Goal: Check status

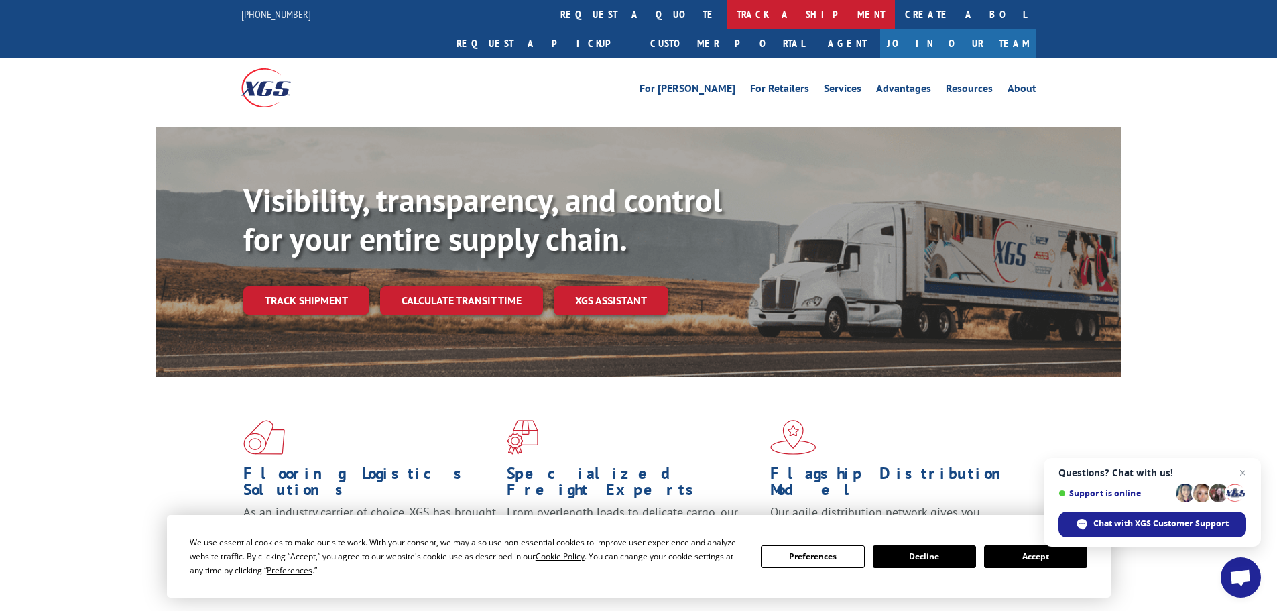
click at [727, 17] on link "track a shipment" at bounding box center [811, 14] width 168 height 29
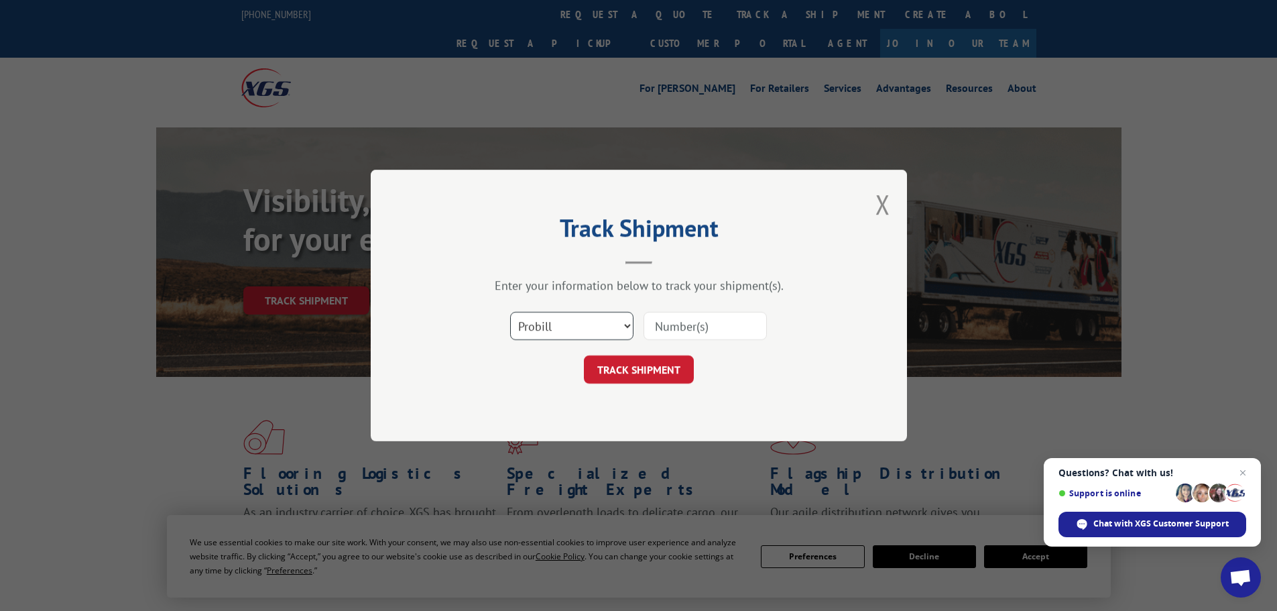
click at [589, 336] on select "Select category... Probill BOL PO" at bounding box center [571, 326] width 123 height 28
select select "po"
click at [510, 312] on select "Select category... Probill BOL PO" at bounding box center [571, 326] width 123 height 28
paste input "11515302"
type input "11515302"
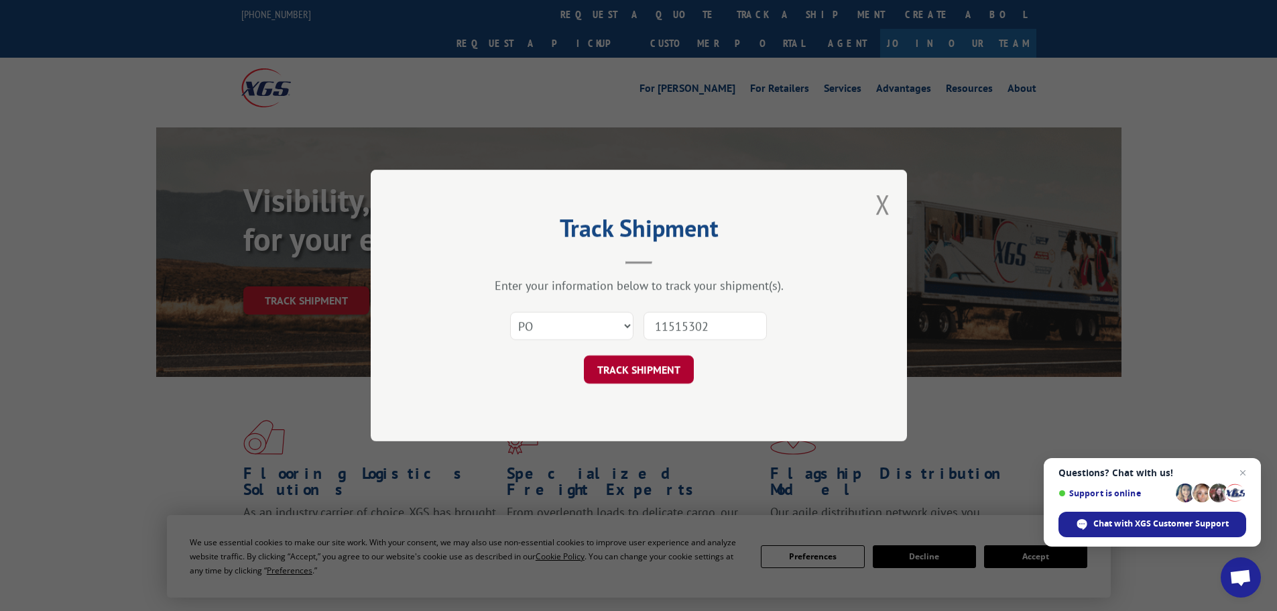
click at [668, 371] on button "TRACK SHIPMENT" at bounding box center [639, 369] width 110 height 28
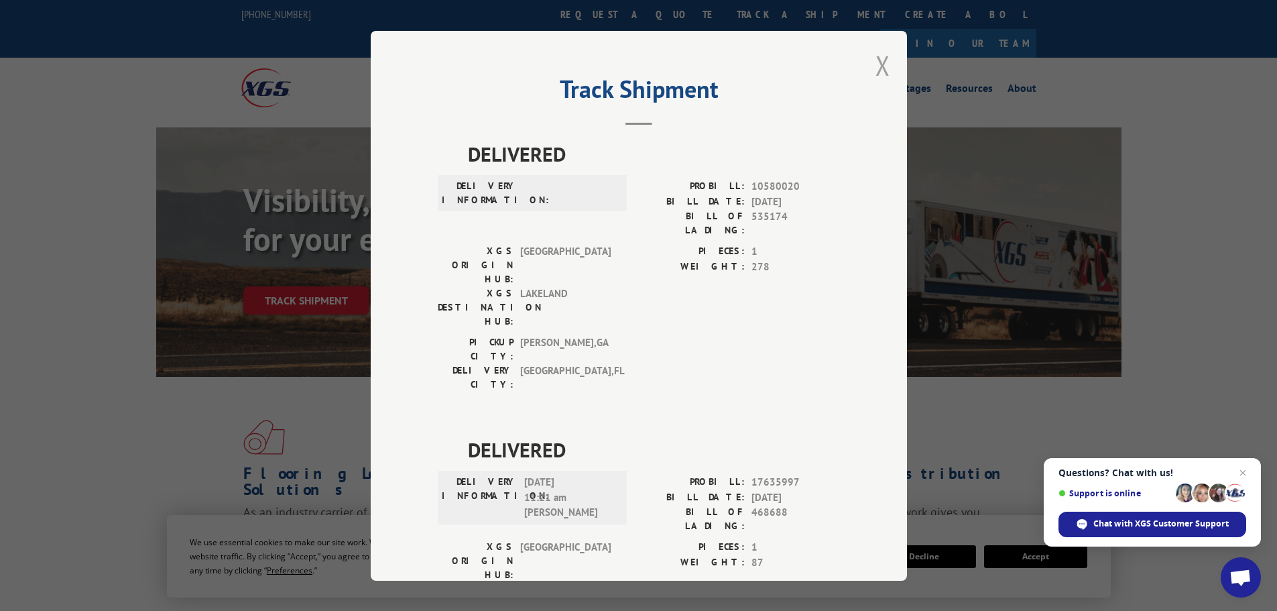
click at [876, 67] on button "Close modal" at bounding box center [883, 66] width 15 height 36
